Goal: Task Accomplishment & Management: Manage account settings

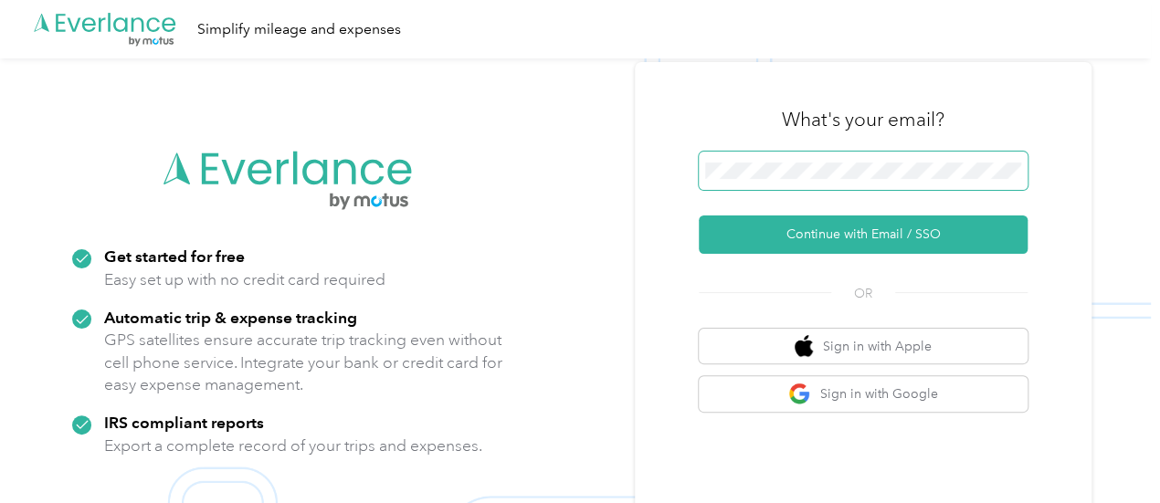
click at [768, 187] on span at bounding box center [863, 171] width 329 height 38
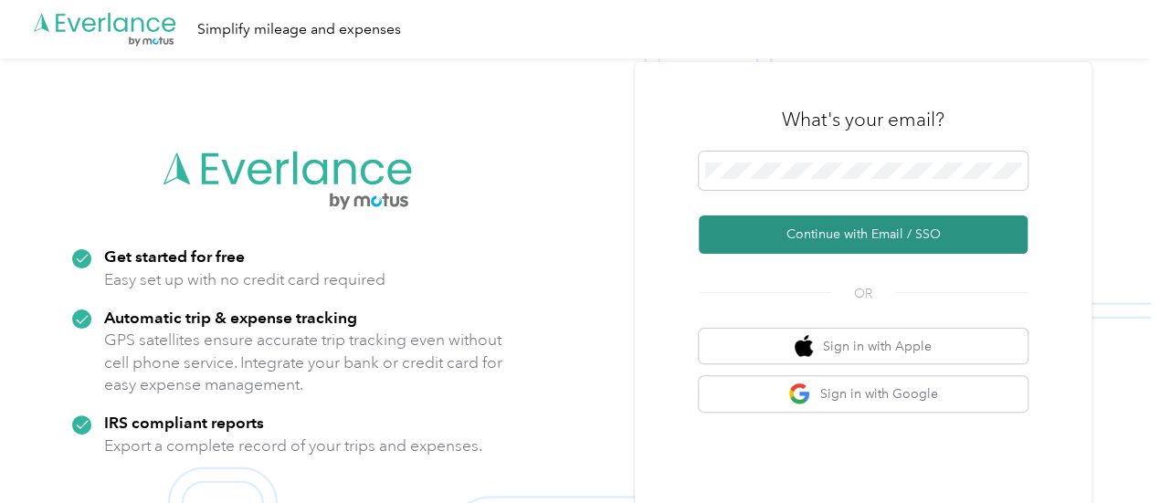
click at [836, 226] on button "Continue with Email / SSO" at bounding box center [863, 234] width 329 height 38
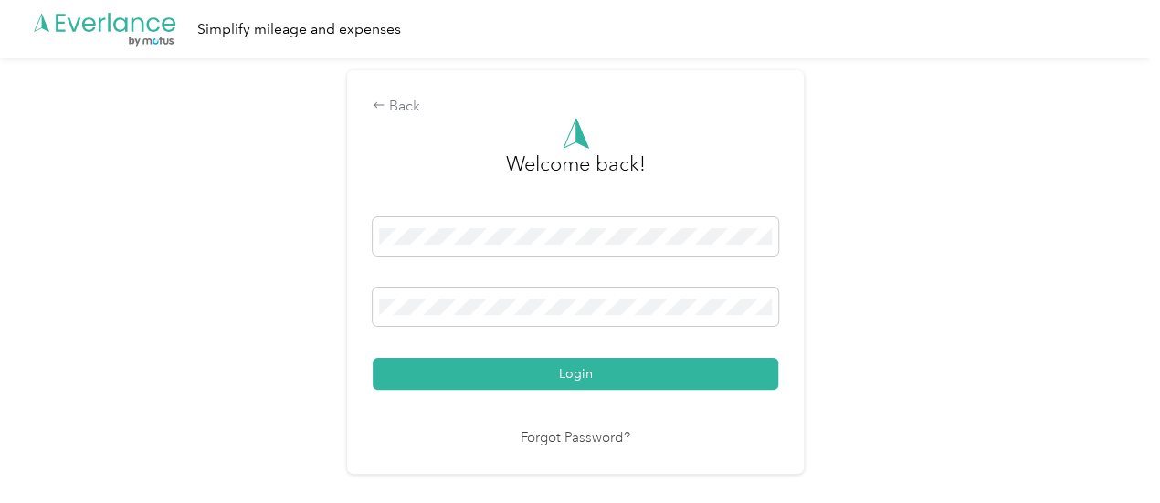
click at [620, 386] on button "Login" at bounding box center [575, 374] width 405 height 32
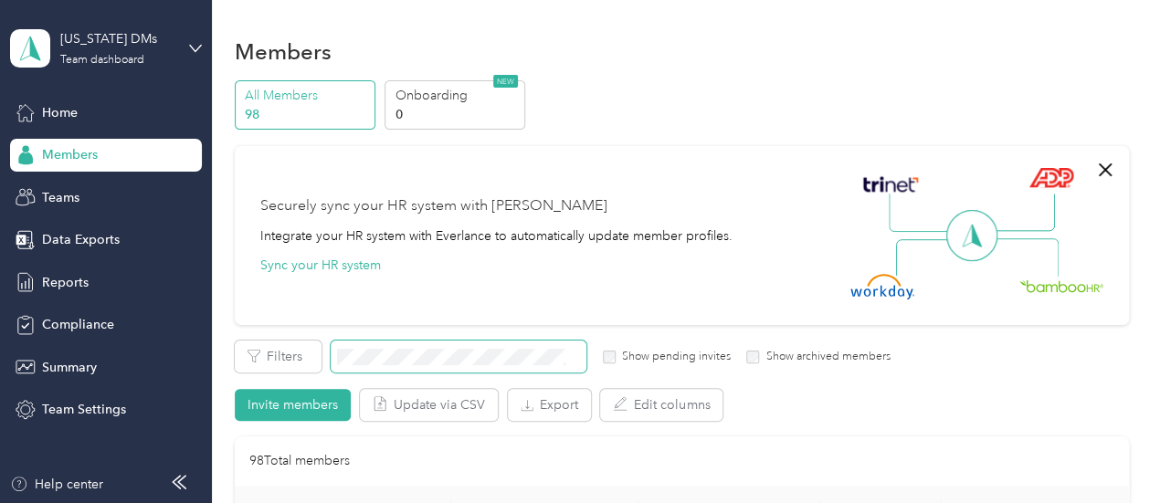
click at [405, 370] on span at bounding box center [459, 357] width 256 height 32
click at [398, 364] on span at bounding box center [459, 357] width 256 height 32
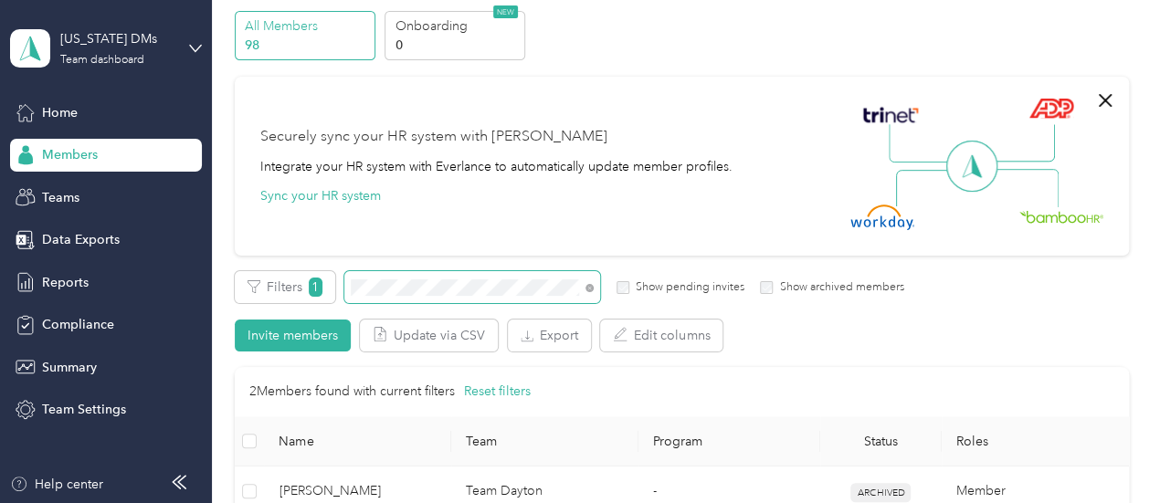
scroll to position [183, 0]
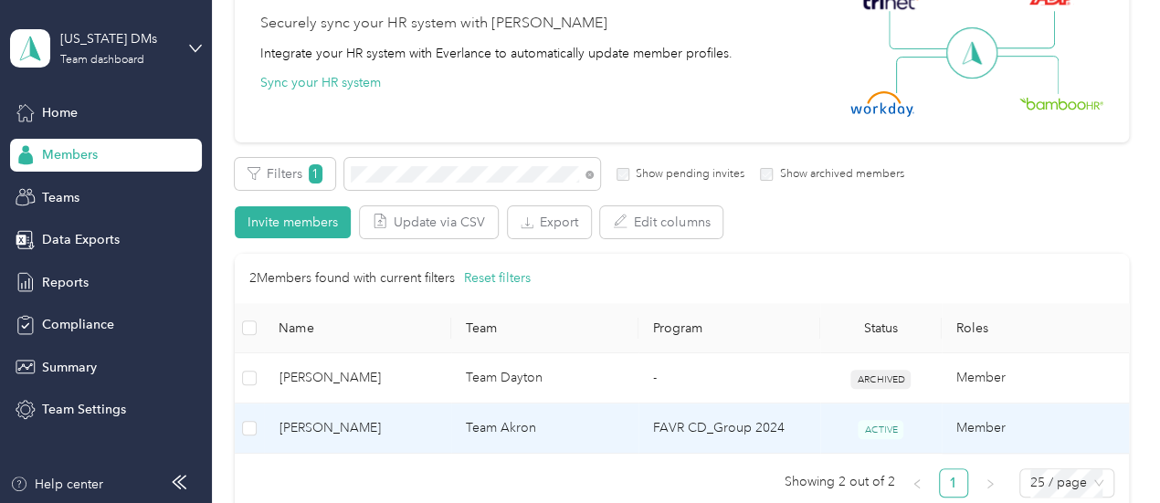
click at [413, 448] on td "[PERSON_NAME]" at bounding box center [357, 429] width 187 height 50
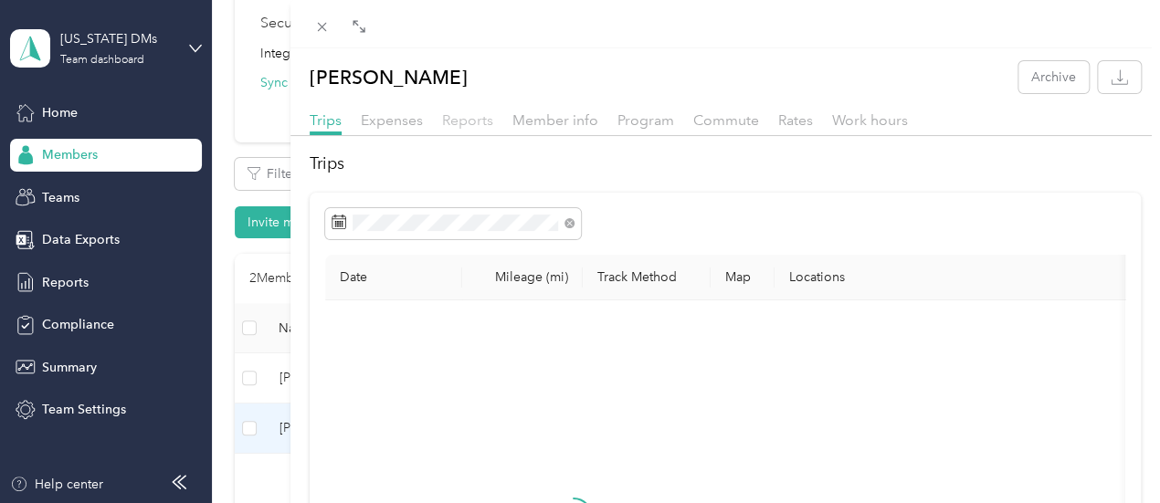
click at [493, 119] on span "Reports" at bounding box center [467, 119] width 51 height 17
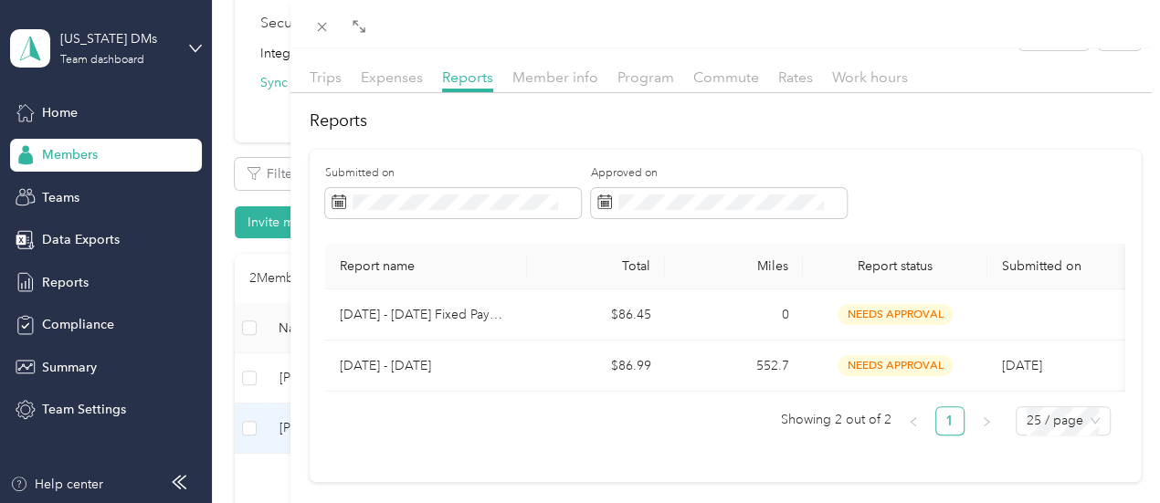
scroll to position [110, 0]
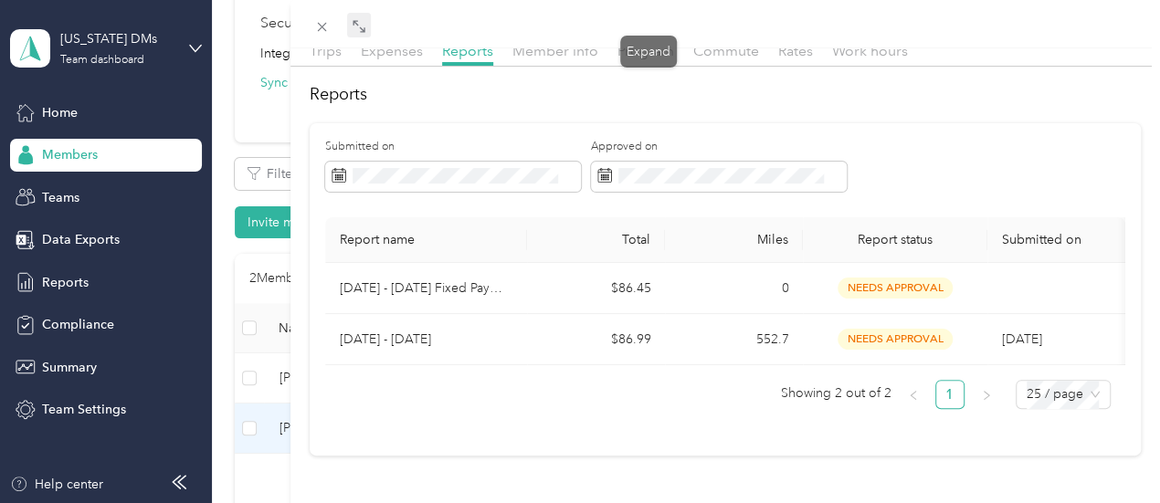
click at [371, 36] on span at bounding box center [359, 26] width 24 height 26
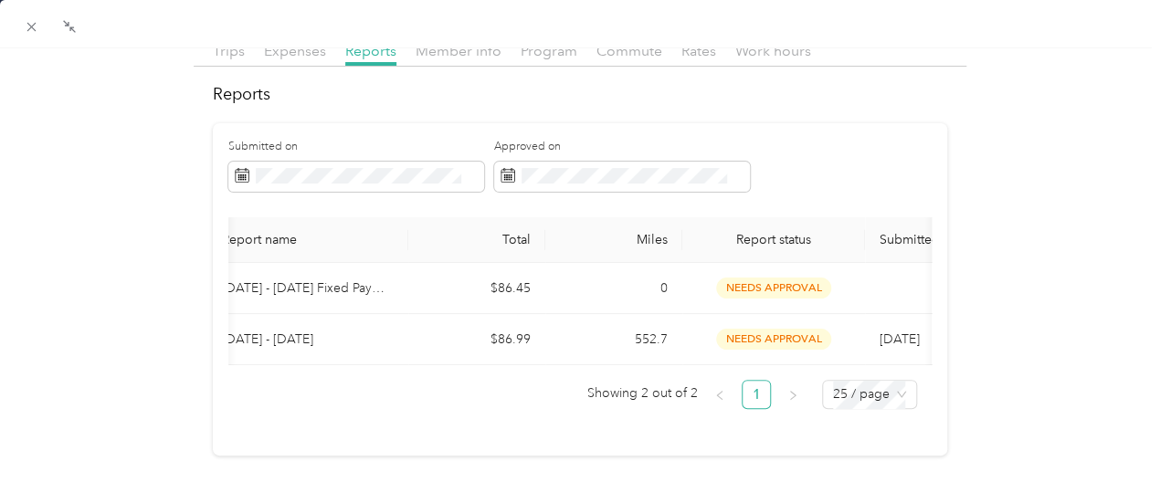
scroll to position [0, 0]
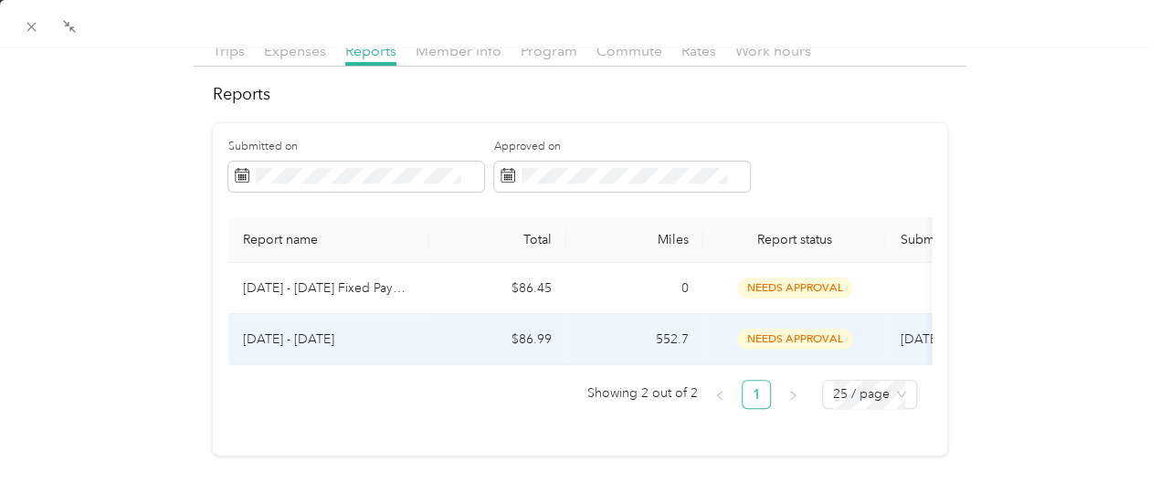
click at [333, 330] on p "[DATE] - [DATE]" at bounding box center [329, 340] width 172 height 20
